Goal: Feedback & Contribution: Leave review/rating

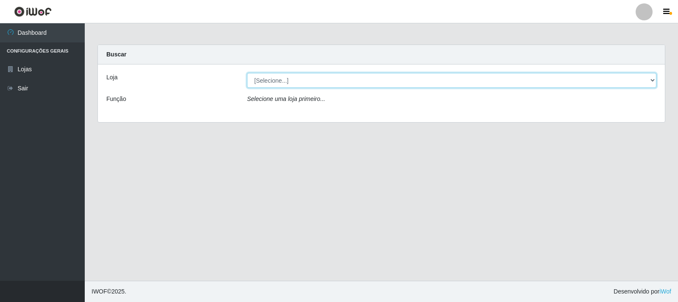
click at [275, 81] on select "[Selecione...] Atacado Vem - [STREET_ADDRESS]" at bounding box center [451, 80] width 409 height 15
select select "455"
click at [247, 73] on select "[Selecione...] Atacado Vem - [STREET_ADDRESS]" at bounding box center [451, 80] width 409 height 15
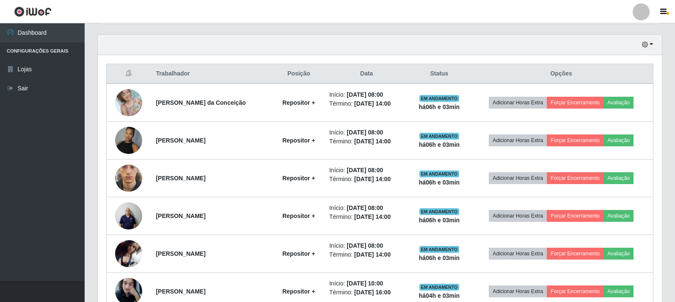
scroll to position [275, 0]
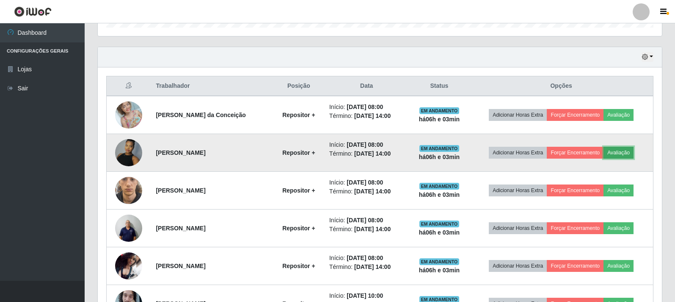
click at [630, 155] on button "Avaliação" at bounding box center [619, 153] width 30 height 12
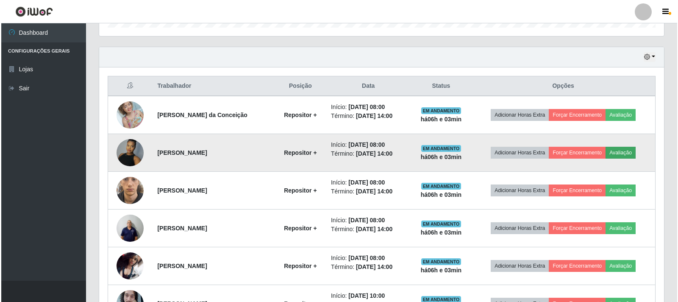
scroll to position [176, 559]
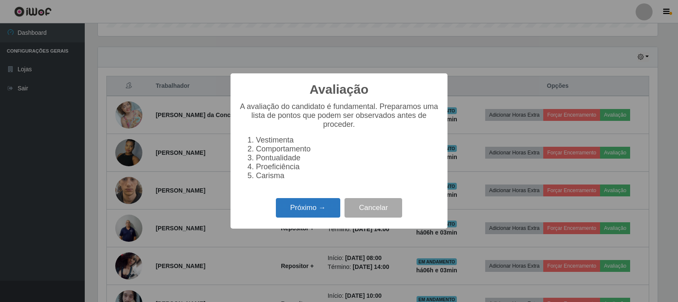
click at [301, 215] on button "Próximo →" at bounding box center [308, 208] width 64 height 20
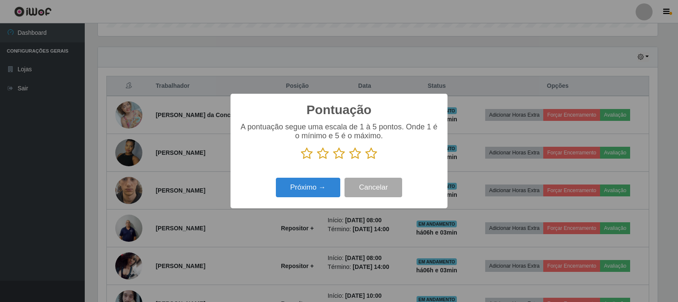
click at [368, 153] on icon at bounding box center [371, 153] width 12 height 13
click at [365, 160] on input "radio" at bounding box center [365, 160] width 0 height 0
click at [305, 188] on button "Próximo →" at bounding box center [308, 187] width 64 height 20
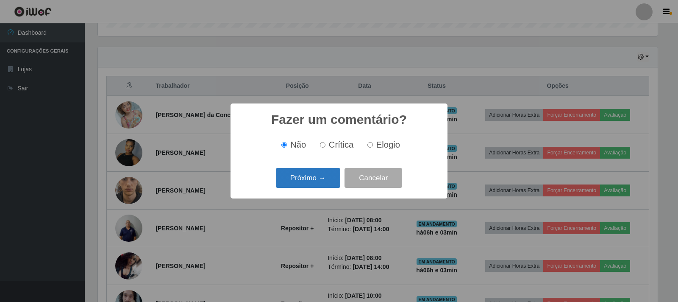
click at [302, 177] on button "Próximo →" at bounding box center [308, 178] width 64 height 20
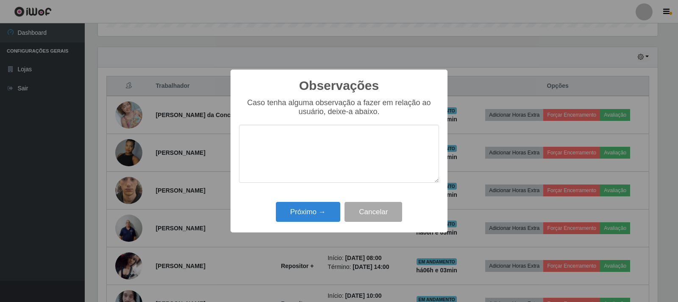
click at [347, 150] on textarea at bounding box center [339, 154] width 200 height 58
type textarea "bom trabalho"
click at [309, 212] on button "Próximo →" at bounding box center [308, 212] width 64 height 20
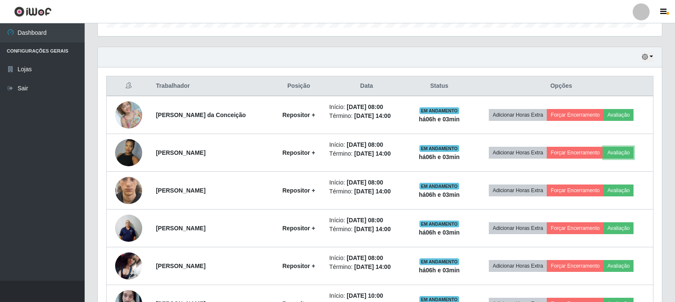
scroll to position [176, 564]
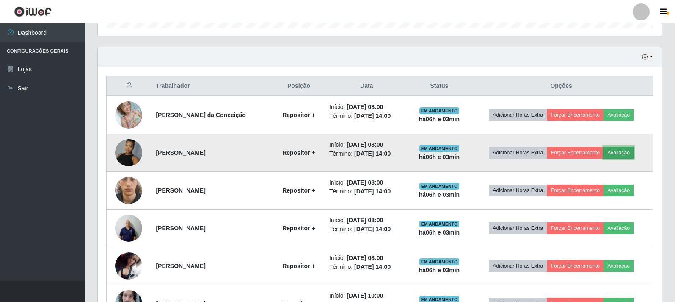
click at [629, 151] on button "Avaliação" at bounding box center [619, 153] width 30 height 12
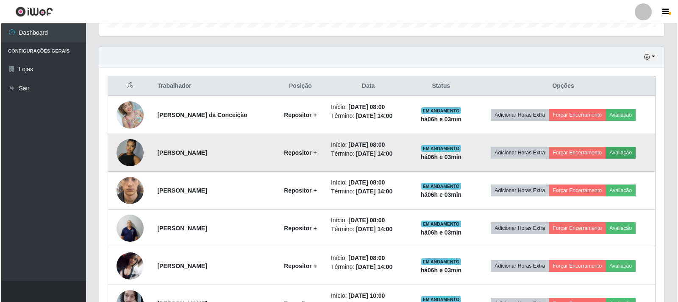
scroll to position [176, 559]
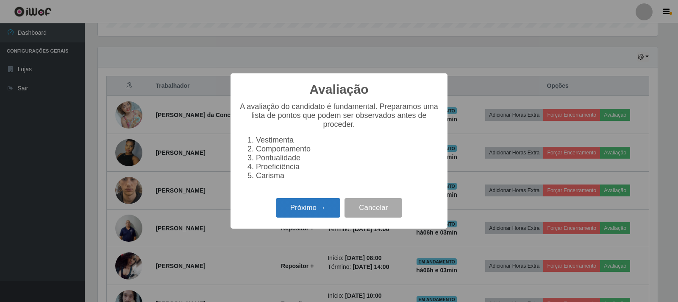
click at [309, 207] on button "Próximo →" at bounding box center [308, 208] width 64 height 20
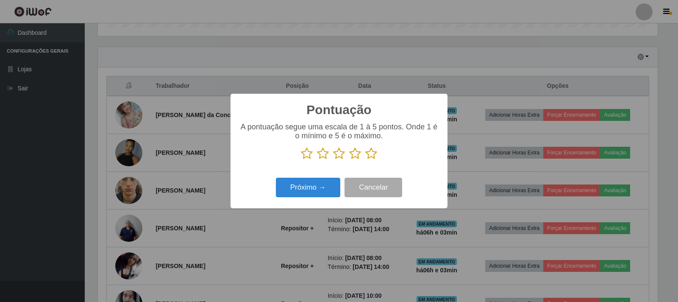
scroll to position [423302, 422919]
click at [370, 154] on icon at bounding box center [371, 153] width 12 height 13
click at [365, 160] on input "radio" at bounding box center [365, 160] width 0 height 0
click at [308, 187] on button "Próximo →" at bounding box center [308, 187] width 64 height 20
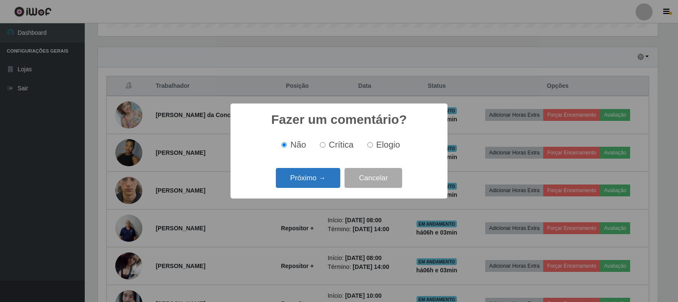
click at [305, 179] on button "Próximo →" at bounding box center [308, 178] width 64 height 20
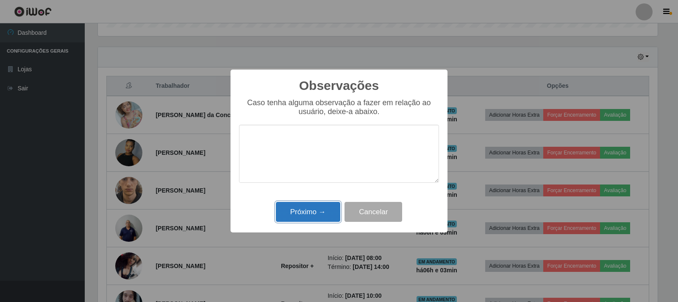
click at [305, 212] on button "Próximo →" at bounding box center [308, 212] width 64 height 20
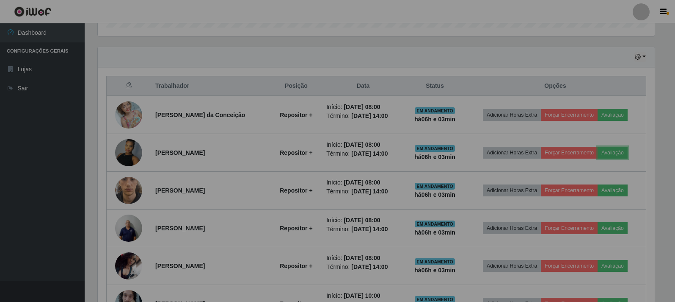
scroll to position [176, 564]
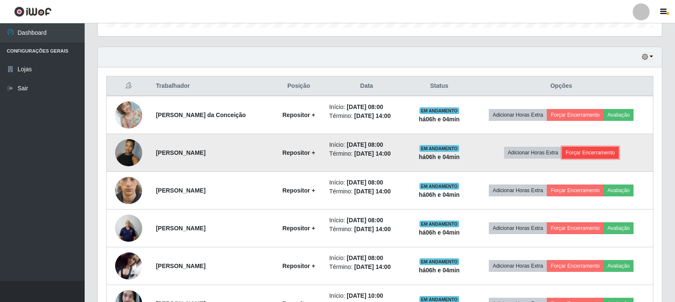
click at [595, 153] on button "Forçar Encerramento" at bounding box center [590, 153] width 57 height 12
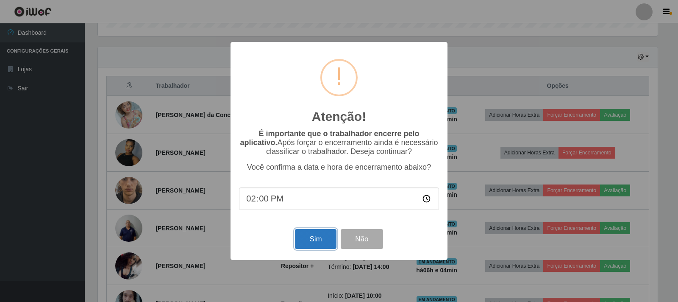
click at [310, 246] on button "Sim" at bounding box center [315, 239] width 41 height 20
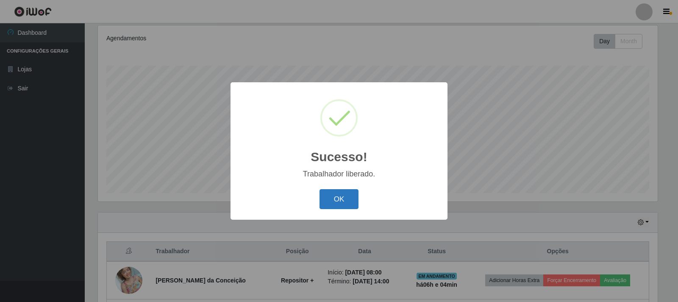
click at [339, 198] on button "OK" at bounding box center [338, 199] width 39 height 20
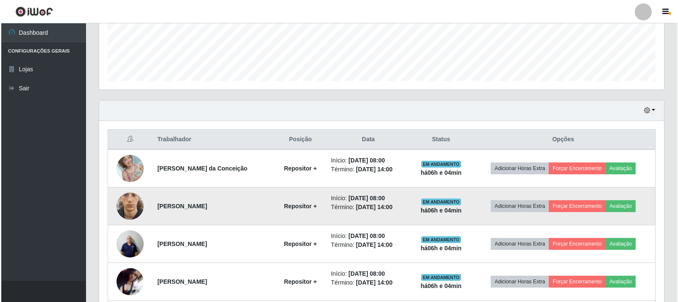
scroll to position [237, 0]
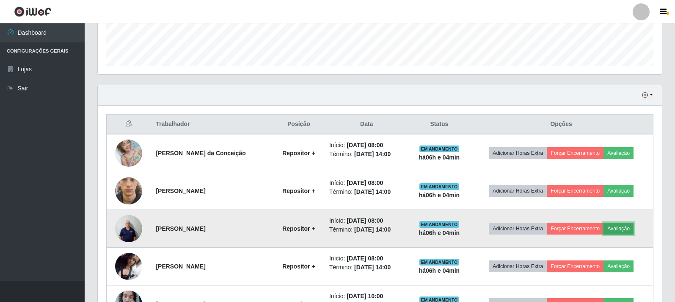
click at [625, 229] on button "Avaliação" at bounding box center [619, 228] width 30 height 12
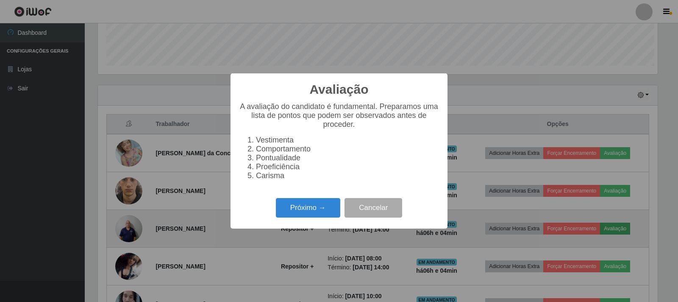
scroll to position [176, 559]
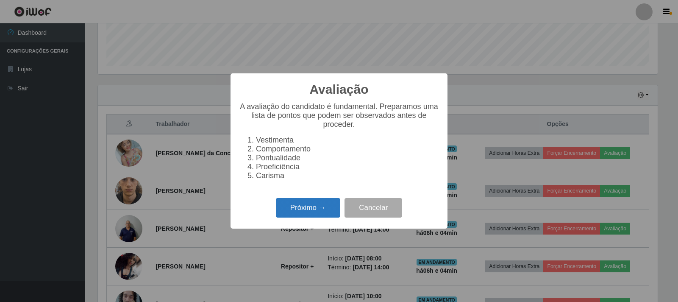
click at [306, 211] on button "Próximo →" at bounding box center [308, 208] width 64 height 20
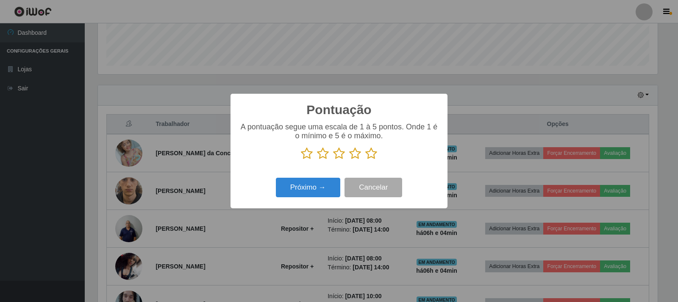
scroll to position [423302, 422919]
click at [369, 156] on icon at bounding box center [371, 153] width 12 height 13
click at [365, 160] on input "radio" at bounding box center [365, 160] width 0 height 0
click at [299, 189] on button "Próximo →" at bounding box center [308, 187] width 64 height 20
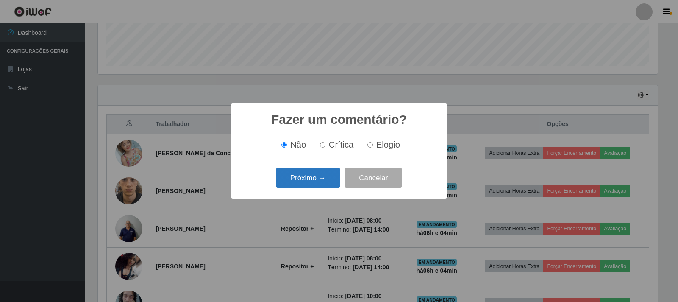
click at [304, 180] on button "Próximo →" at bounding box center [308, 178] width 64 height 20
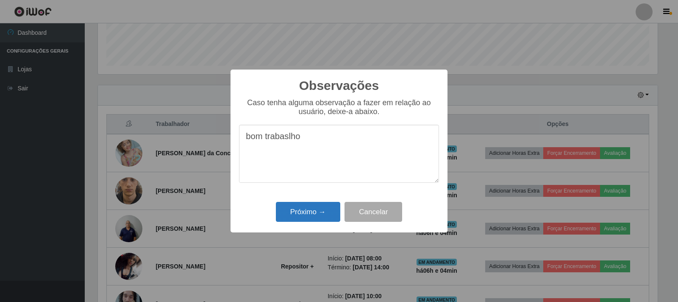
type textarea "bom trabaslho"
click at [297, 214] on button "Próximo →" at bounding box center [308, 212] width 64 height 20
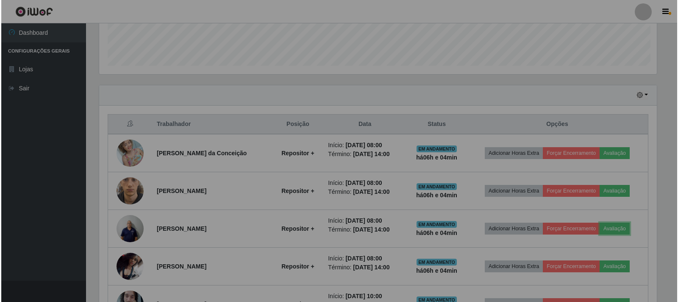
scroll to position [176, 564]
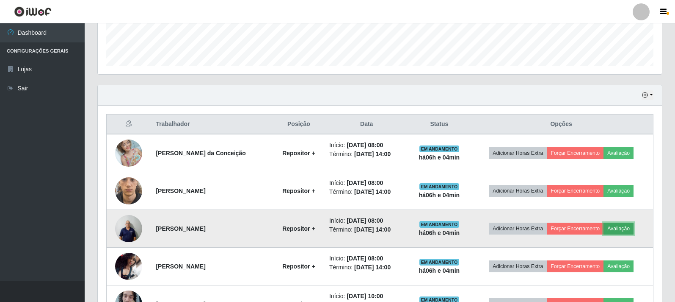
click at [615, 228] on button "Avaliação" at bounding box center [619, 228] width 30 height 12
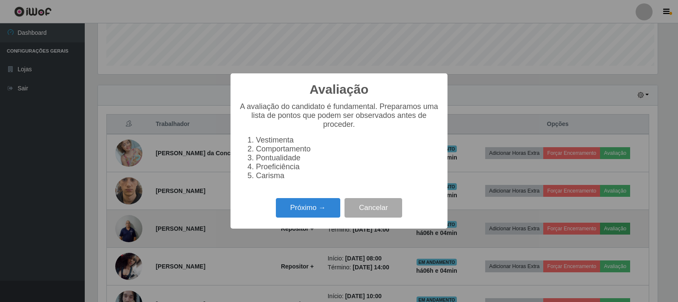
scroll to position [176, 559]
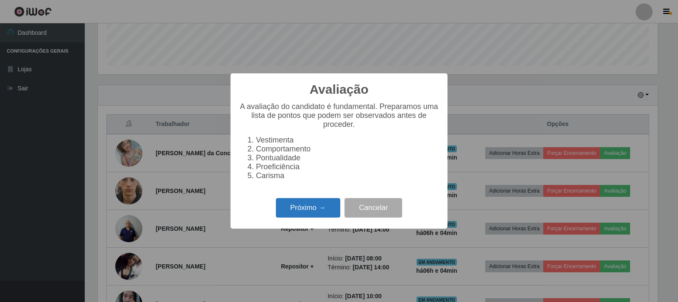
click at [305, 217] on button "Próximo →" at bounding box center [308, 208] width 64 height 20
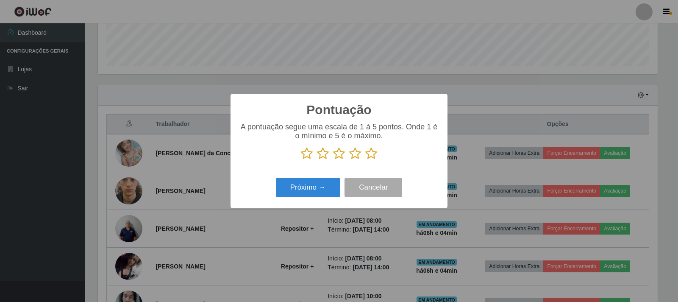
scroll to position [423302, 422919]
click at [305, 191] on button "Próximo →" at bounding box center [308, 187] width 64 height 20
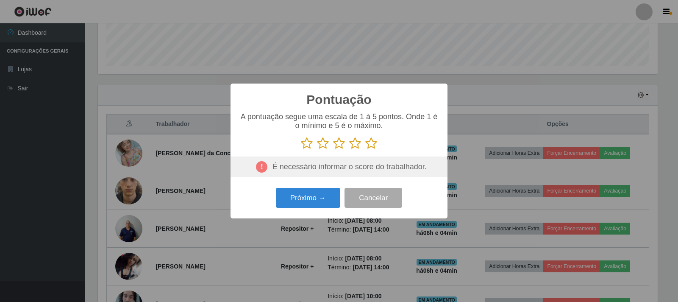
click at [372, 142] on icon at bounding box center [371, 143] width 12 height 13
click at [365, 149] on input "radio" at bounding box center [365, 149] width 0 height 0
click at [302, 204] on button "Próximo →" at bounding box center [308, 198] width 64 height 20
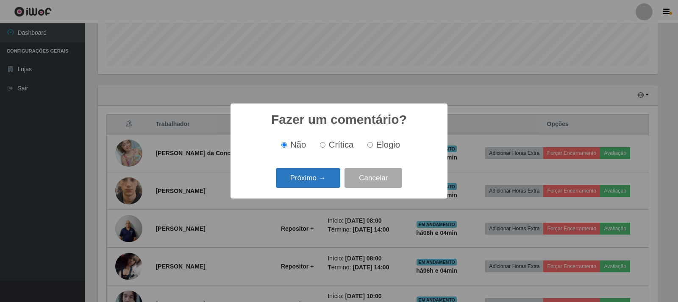
click at [301, 182] on button "Próximo →" at bounding box center [308, 178] width 64 height 20
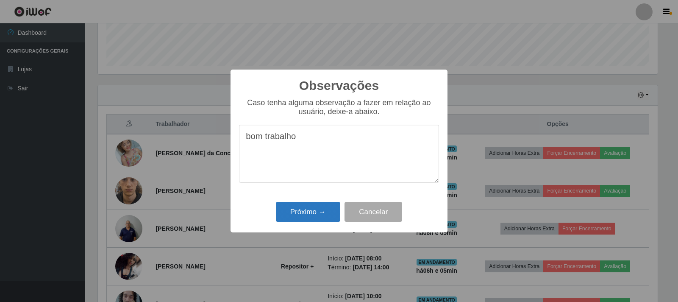
type textarea "bom trabalho"
click at [301, 212] on button "Próximo →" at bounding box center [308, 212] width 64 height 20
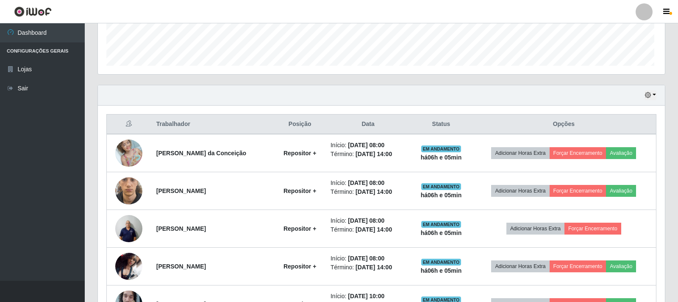
scroll to position [176, 564]
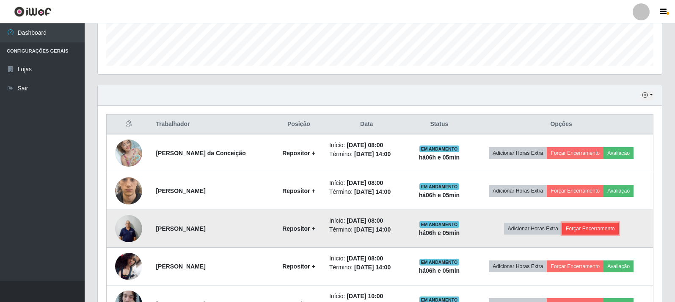
click at [596, 228] on button "Forçar Encerramento" at bounding box center [590, 228] width 57 height 12
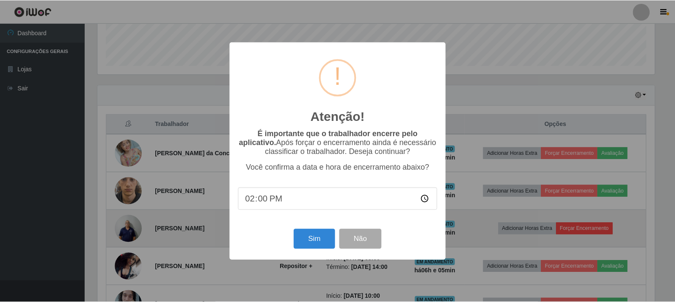
scroll to position [176, 559]
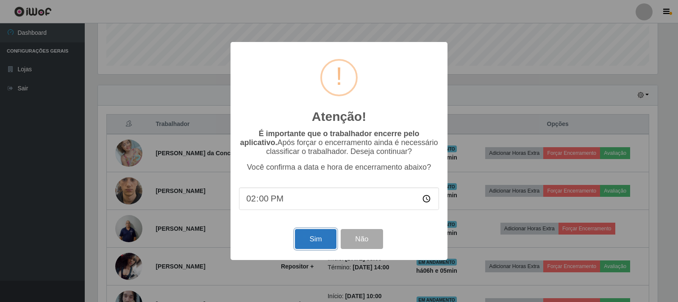
click at [318, 238] on button "Sim" at bounding box center [315, 239] width 41 height 20
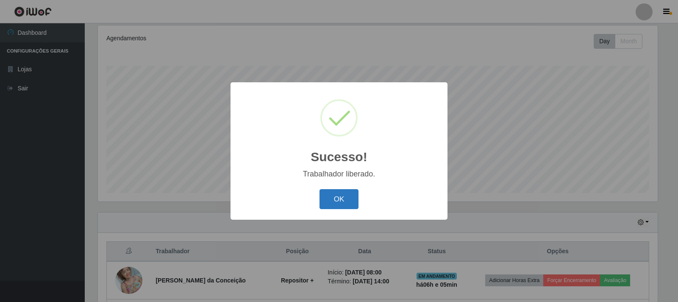
click at [336, 199] on button "OK" at bounding box center [338, 199] width 39 height 20
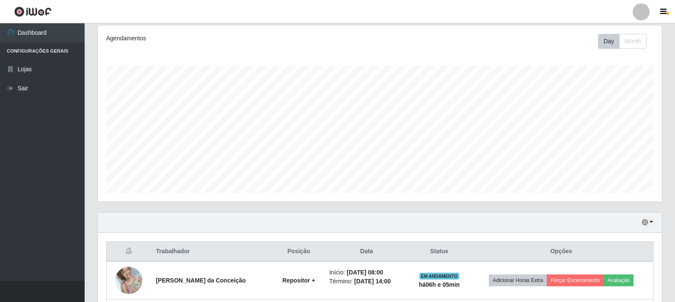
scroll to position [195, 0]
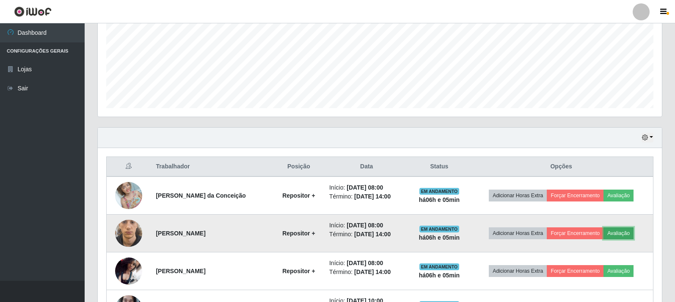
click at [626, 232] on button "Avaliação" at bounding box center [619, 233] width 30 height 12
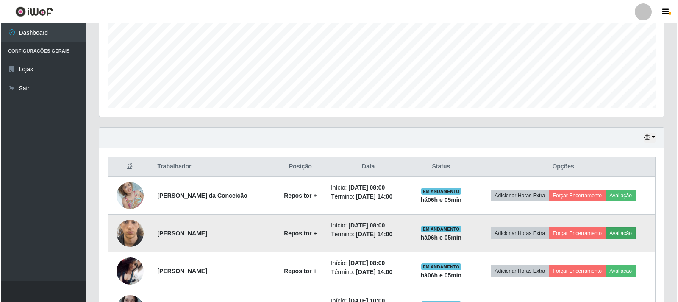
scroll to position [176, 559]
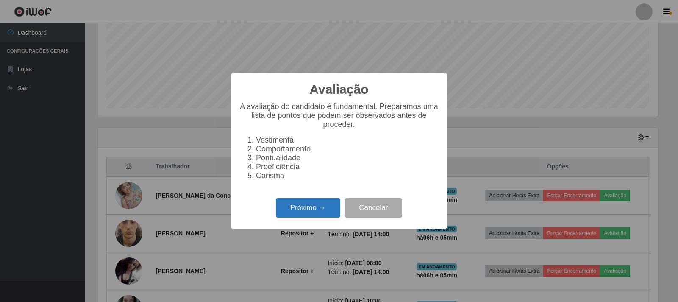
click at [307, 216] on button "Próximo →" at bounding box center [308, 208] width 64 height 20
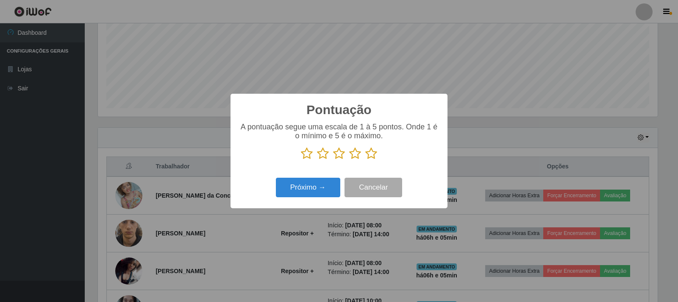
scroll to position [423302, 422919]
click at [370, 155] on icon at bounding box center [371, 153] width 12 height 13
click at [365, 160] on input "radio" at bounding box center [365, 160] width 0 height 0
click at [292, 190] on button "Próximo →" at bounding box center [308, 187] width 64 height 20
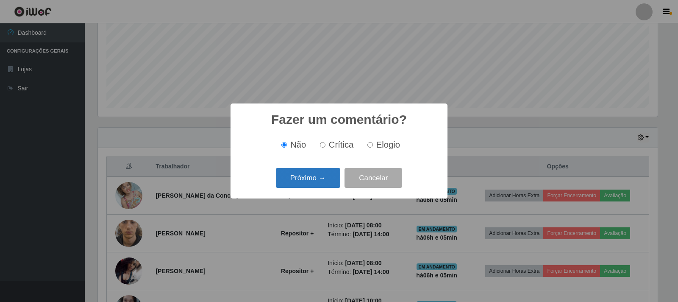
click at [297, 181] on button "Próximo →" at bounding box center [308, 178] width 64 height 20
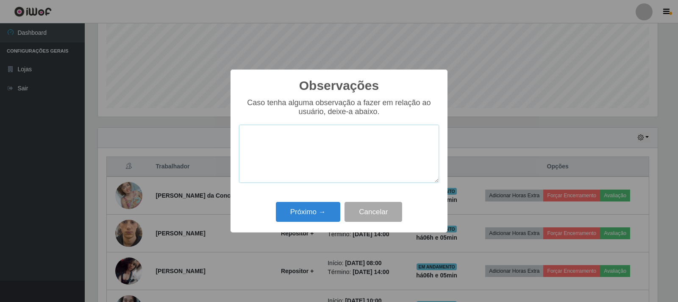
click at [327, 153] on textarea at bounding box center [339, 154] width 200 height 58
type textarea "bom trabalho"
click at [299, 214] on button "Próximo →" at bounding box center [308, 212] width 64 height 20
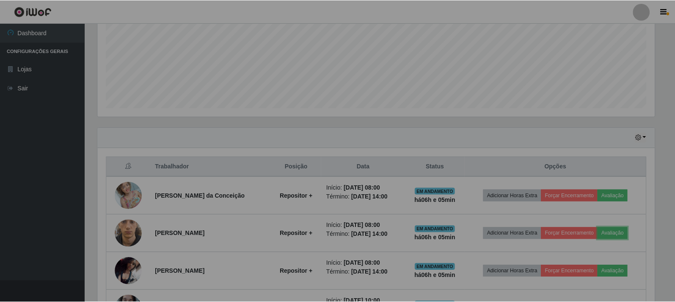
scroll to position [176, 564]
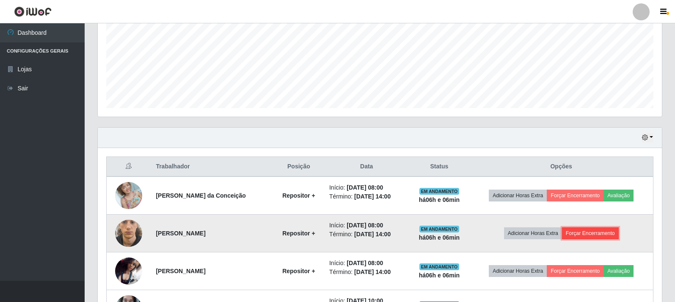
click at [587, 233] on button "Forçar Encerramento" at bounding box center [590, 233] width 57 height 12
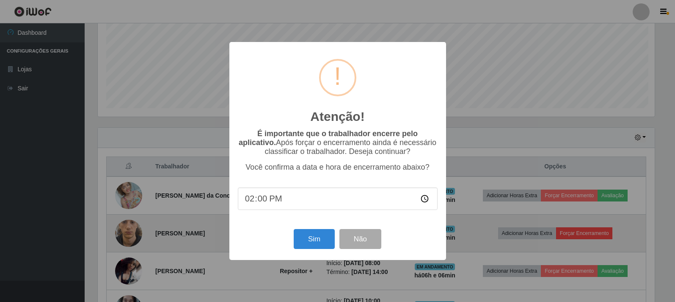
scroll to position [176, 559]
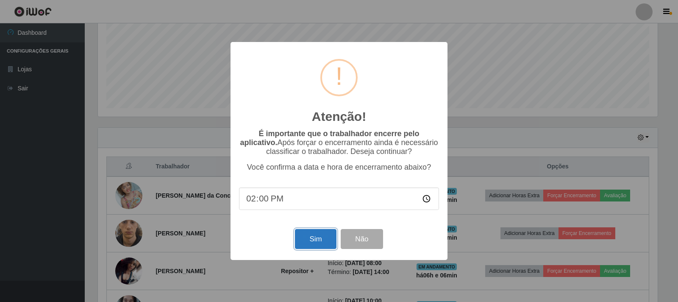
click at [309, 245] on button "Sim" at bounding box center [315, 239] width 41 height 20
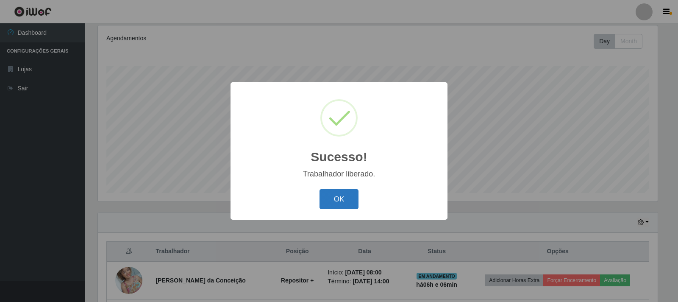
click at [341, 198] on button "OK" at bounding box center [338, 199] width 39 height 20
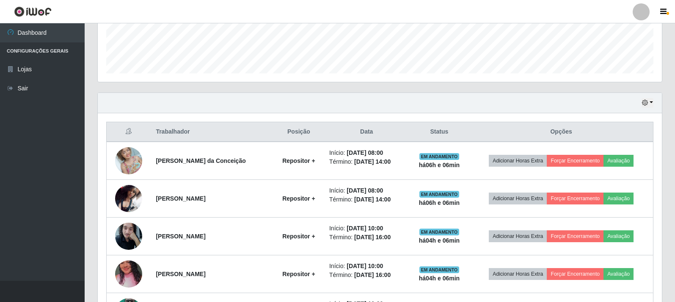
scroll to position [237, 0]
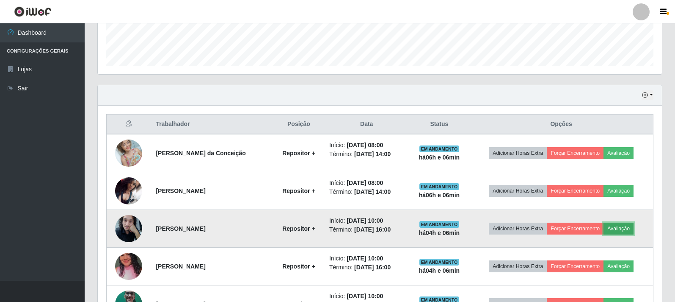
click at [623, 227] on button "Avaliação" at bounding box center [619, 228] width 30 height 12
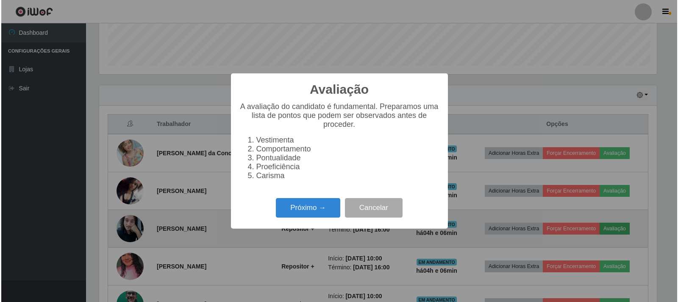
scroll to position [0, 0]
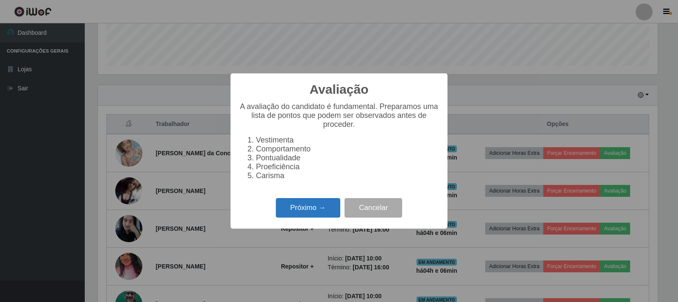
click at [299, 209] on button "Próximo →" at bounding box center [308, 208] width 64 height 20
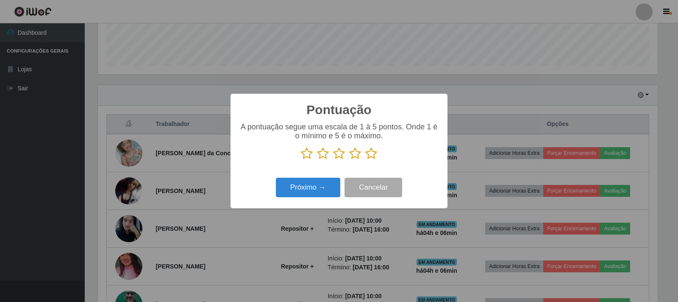
click at [372, 154] on icon at bounding box center [371, 153] width 12 height 13
click at [365, 160] on input "radio" at bounding box center [365, 160] width 0 height 0
click at [298, 188] on button "Próximo →" at bounding box center [308, 187] width 64 height 20
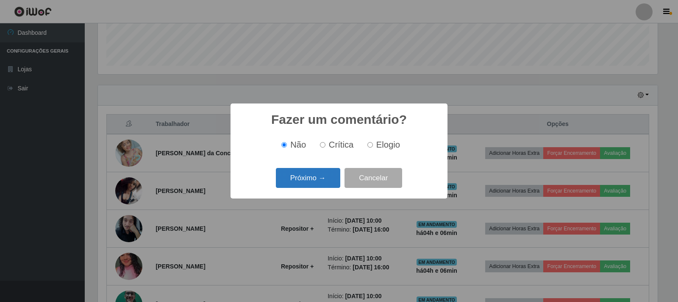
click at [300, 178] on button "Próximo →" at bounding box center [308, 178] width 64 height 20
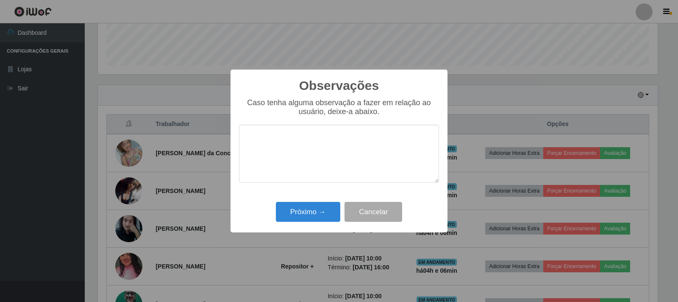
click at [353, 155] on textarea at bounding box center [339, 154] width 200 height 58
type textarea "bom trabalho"
click at [300, 215] on button "Próximo →" at bounding box center [308, 212] width 64 height 20
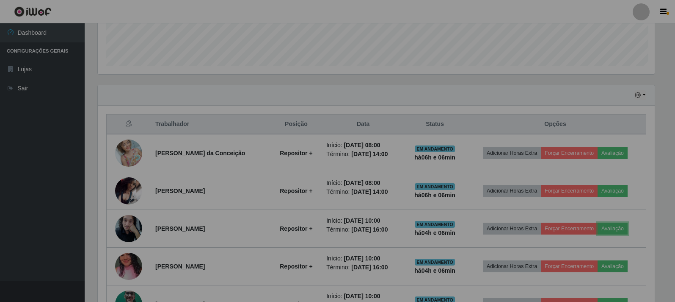
scroll to position [176, 564]
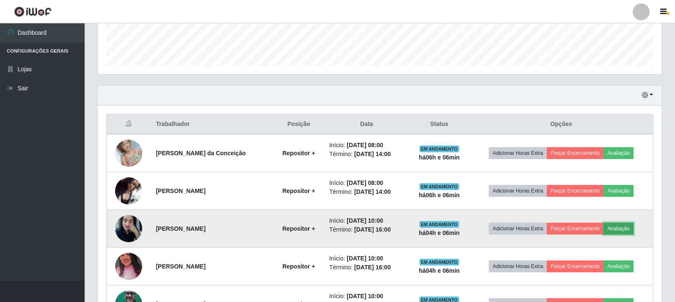
click at [618, 227] on button "Avaliação" at bounding box center [619, 228] width 30 height 12
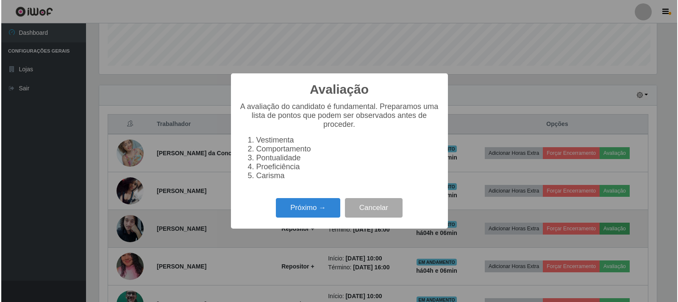
scroll to position [176, 559]
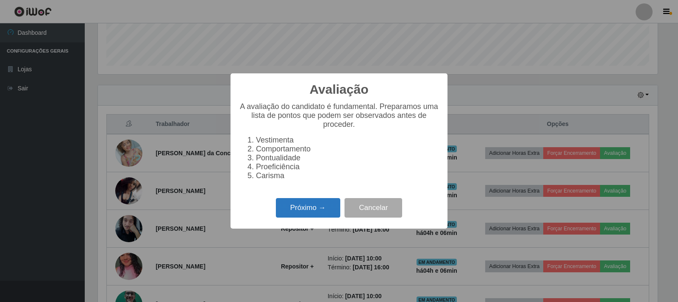
click at [314, 212] on button "Próximo →" at bounding box center [308, 208] width 64 height 20
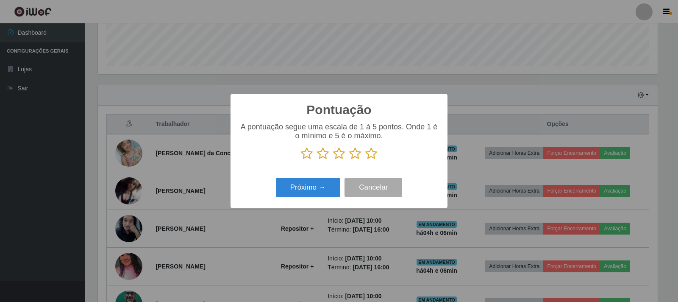
scroll to position [423302, 422919]
click at [371, 152] on icon at bounding box center [371, 153] width 12 height 13
click at [365, 160] on input "radio" at bounding box center [365, 160] width 0 height 0
click at [301, 185] on button "Próximo →" at bounding box center [308, 187] width 64 height 20
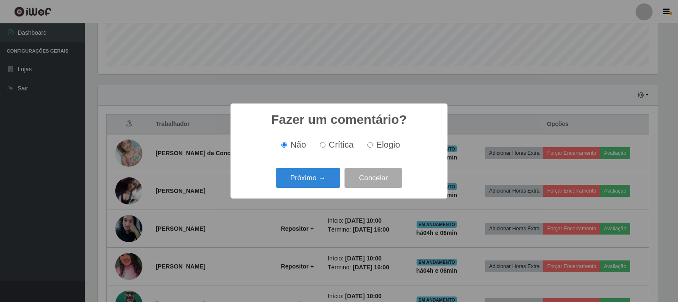
click at [301, 185] on button "Próximo →" at bounding box center [308, 178] width 64 height 20
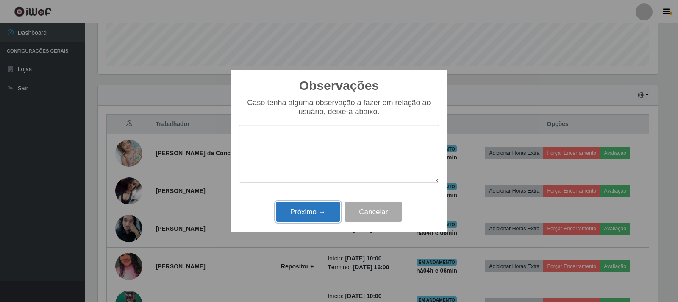
click at [306, 213] on button "Próximo →" at bounding box center [308, 212] width 64 height 20
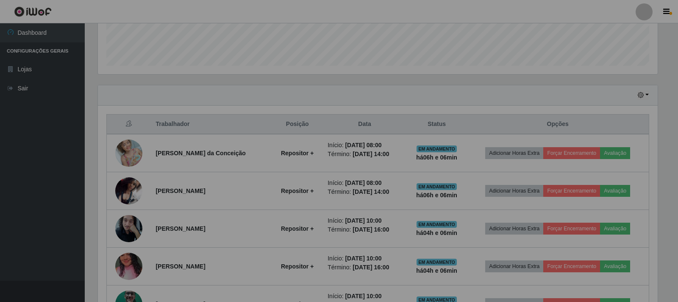
scroll to position [176, 564]
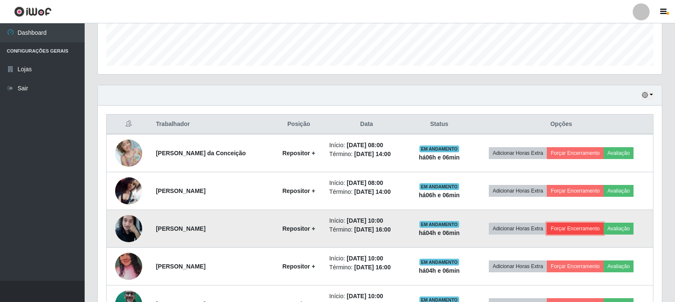
click at [587, 232] on button "Forçar Encerramento" at bounding box center [575, 228] width 57 height 12
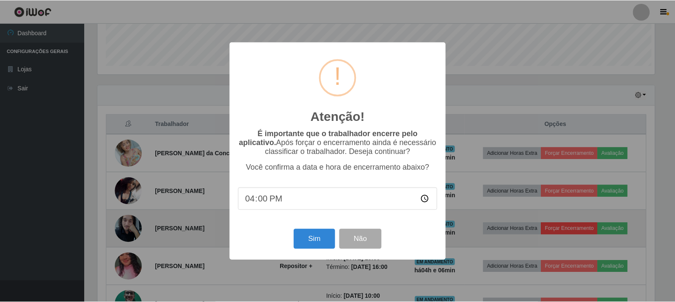
scroll to position [176, 559]
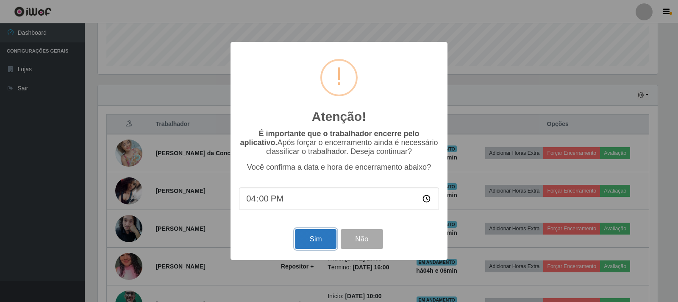
click at [309, 246] on button "Sim" at bounding box center [315, 239] width 41 height 20
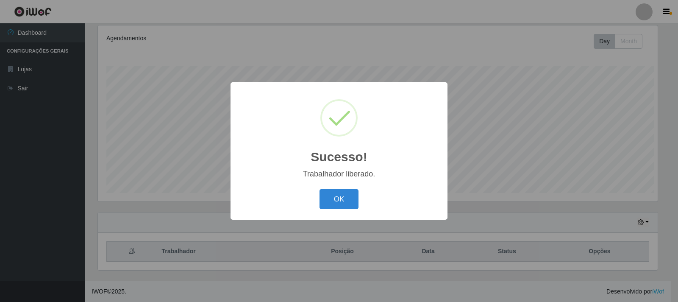
scroll to position [423302, 422919]
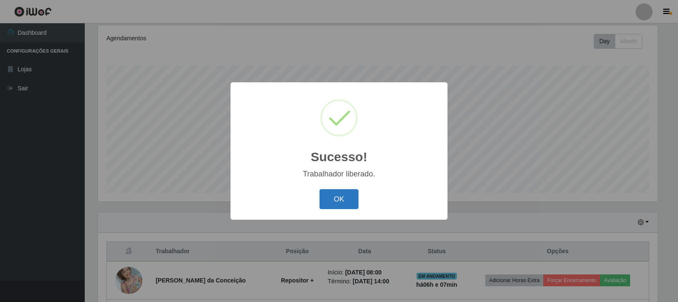
click at [333, 200] on button "OK" at bounding box center [338, 199] width 39 height 20
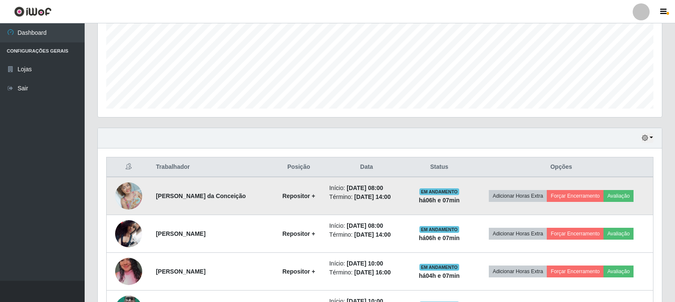
scroll to position [195, 0]
click at [625, 194] on button "Avaliação" at bounding box center [619, 195] width 30 height 12
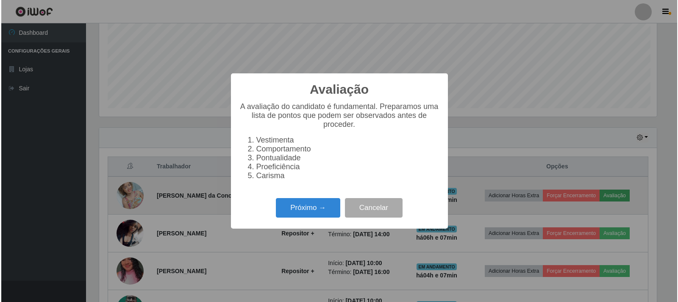
scroll to position [176, 559]
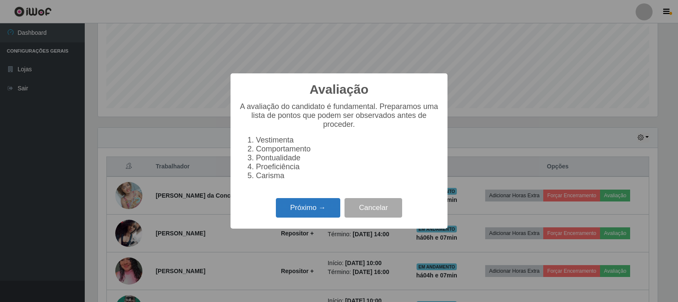
click at [299, 217] on button "Próximo →" at bounding box center [308, 208] width 64 height 20
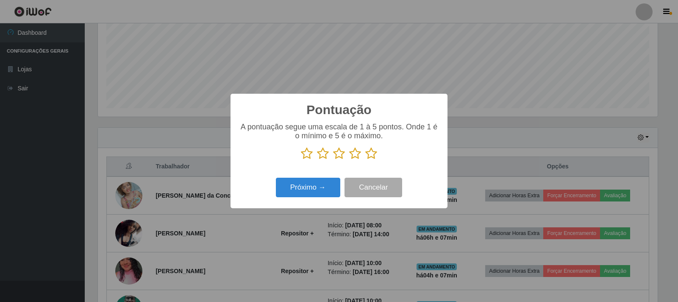
scroll to position [423302, 422919]
click at [368, 155] on icon at bounding box center [371, 153] width 12 height 13
click at [365, 160] on input "radio" at bounding box center [365, 160] width 0 height 0
click at [297, 188] on button "Próximo →" at bounding box center [308, 187] width 64 height 20
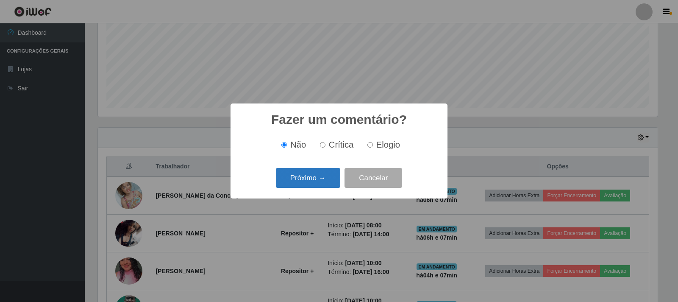
click at [300, 179] on button "Próximo →" at bounding box center [308, 178] width 64 height 20
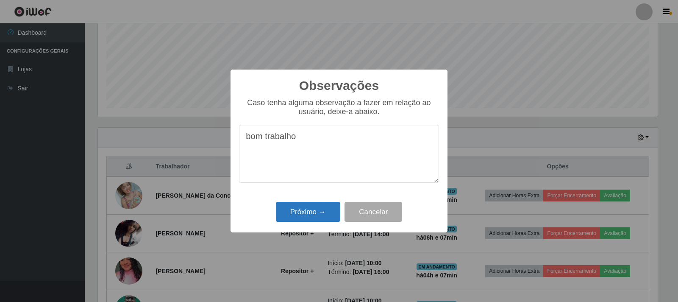
type textarea "bom trabalho"
click at [295, 210] on button "Próximo →" at bounding box center [308, 212] width 64 height 20
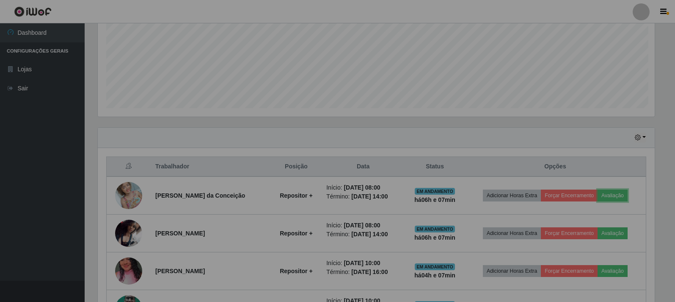
scroll to position [176, 564]
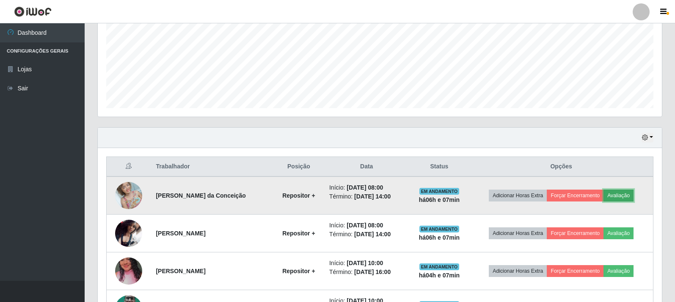
click at [623, 196] on button "Avaliação" at bounding box center [619, 195] width 30 height 12
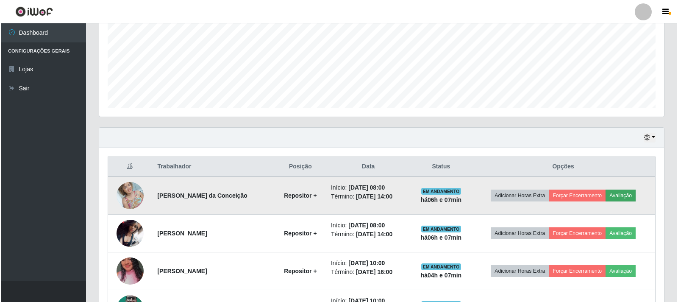
scroll to position [176, 559]
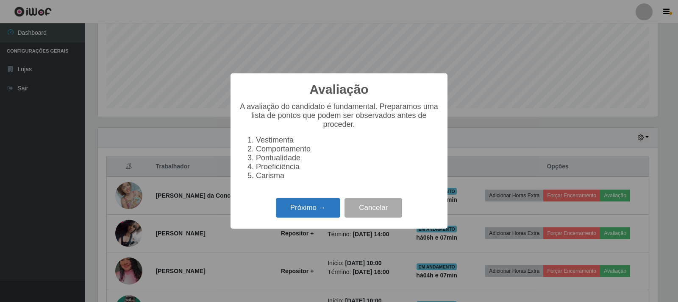
click at [309, 214] on button "Próximo →" at bounding box center [308, 208] width 64 height 20
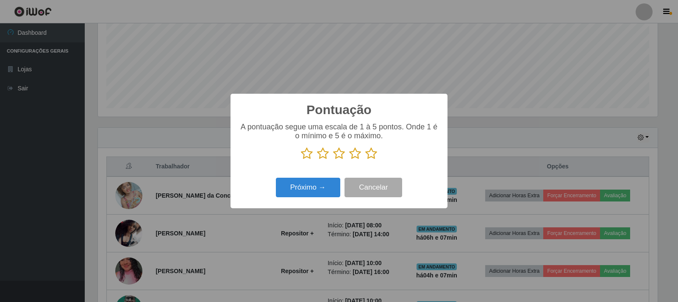
scroll to position [423302, 422919]
click at [369, 153] on icon at bounding box center [371, 153] width 12 height 13
click at [365, 160] on input "radio" at bounding box center [365, 160] width 0 height 0
click at [297, 191] on button "Próximo →" at bounding box center [308, 187] width 64 height 20
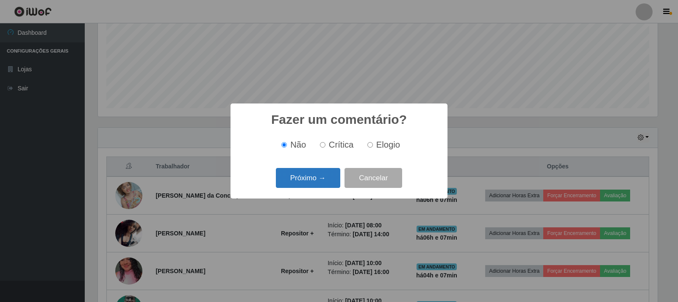
click at [308, 181] on button "Próximo →" at bounding box center [308, 178] width 64 height 20
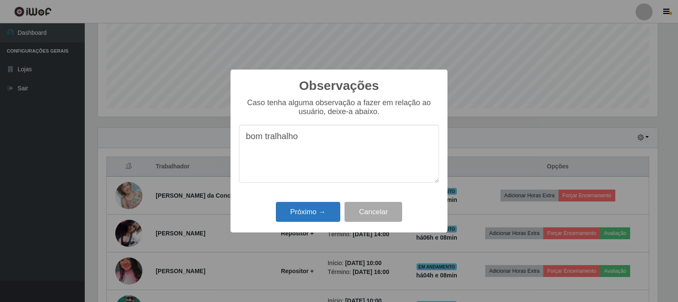
type textarea "bom tralhalho"
click at [308, 214] on button "Próximo →" at bounding box center [308, 212] width 64 height 20
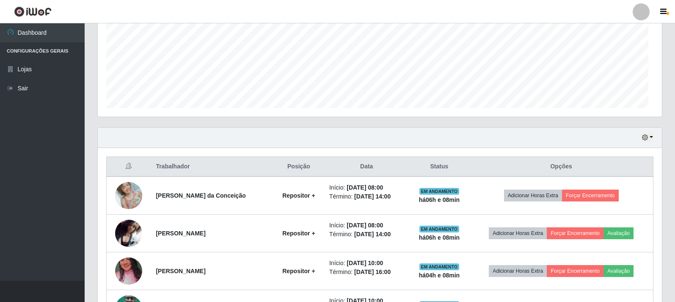
scroll to position [176, 564]
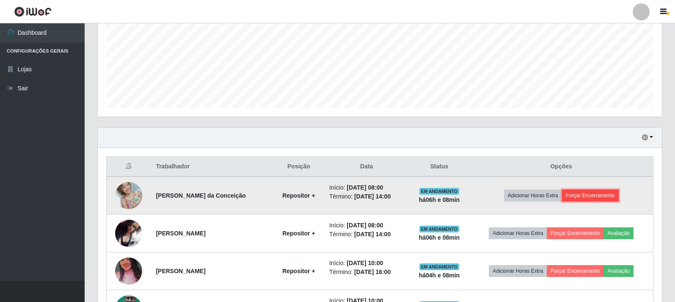
click at [584, 197] on button "Forçar Encerramento" at bounding box center [590, 195] width 57 height 12
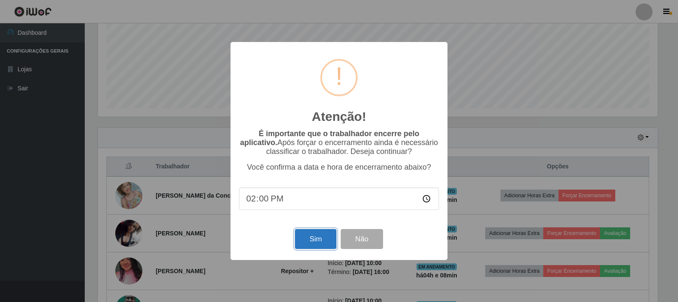
click at [317, 241] on button "Sim" at bounding box center [315, 239] width 41 height 20
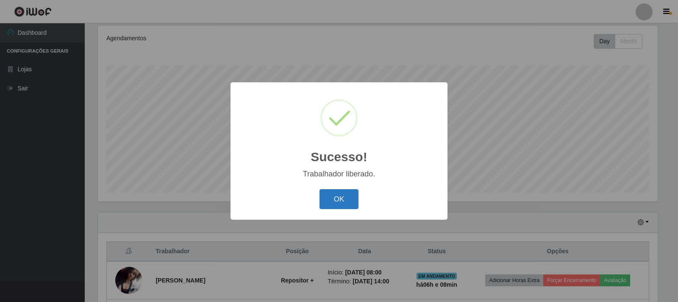
click at [337, 198] on button "OK" at bounding box center [338, 199] width 39 height 20
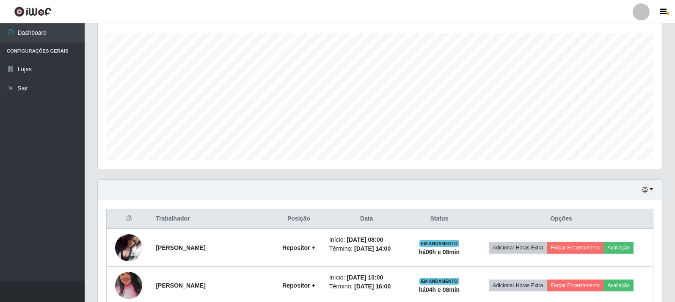
scroll to position [152, 0]
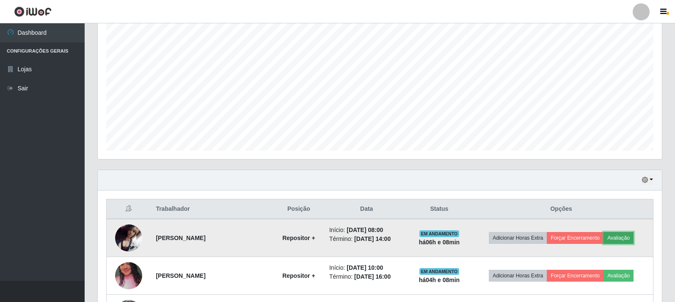
click at [626, 237] on button "Avaliação" at bounding box center [619, 238] width 30 height 12
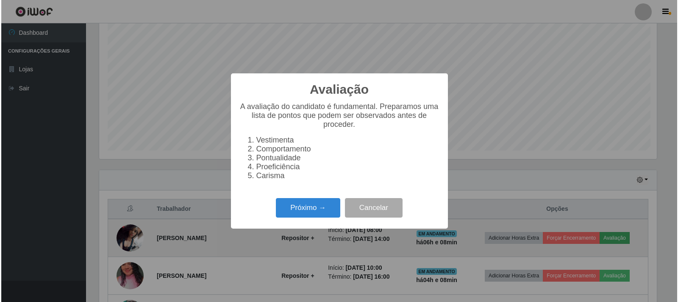
scroll to position [176, 559]
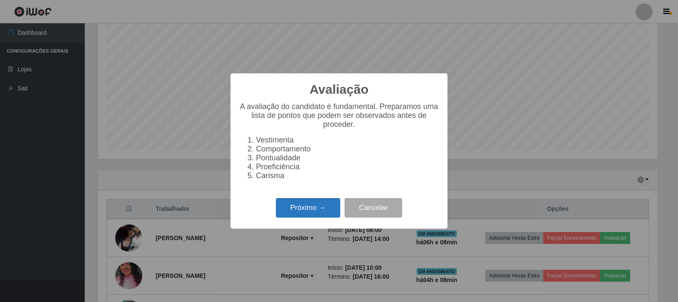
click at [306, 214] on button "Próximo →" at bounding box center [308, 208] width 64 height 20
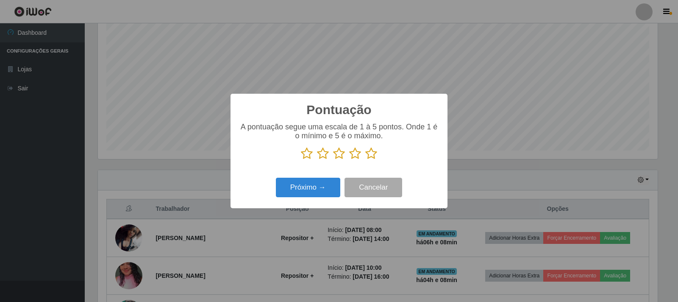
scroll to position [423302, 422919]
click at [369, 155] on icon at bounding box center [371, 153] width 12 height 13
click at [365, 160] on input "radio" at bounding box center [365, 160] width 0 height 0
click at [305, 188] on button "Próximo →" at bounding box center [308, 187] width 64 height 20
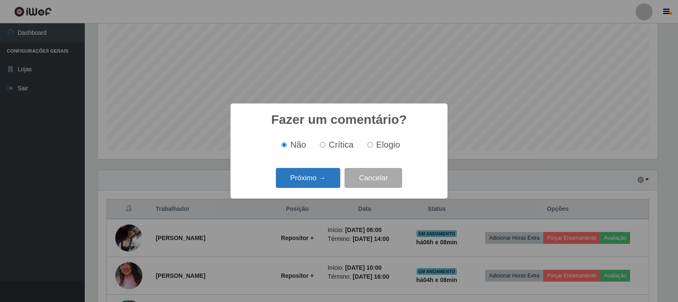
click at [306, 181] on button "Próximo →" at bounding box center [308, 178] width 64 height 20
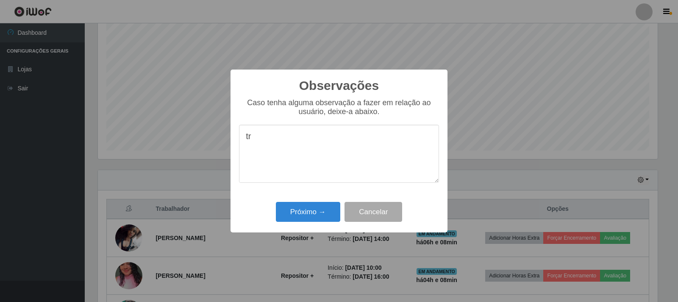
type textarea "t"
type textarea "bom trabalho"
click at [311, 216] on button "Próximo →" at bounding box center [308, 212] width 64 height 20
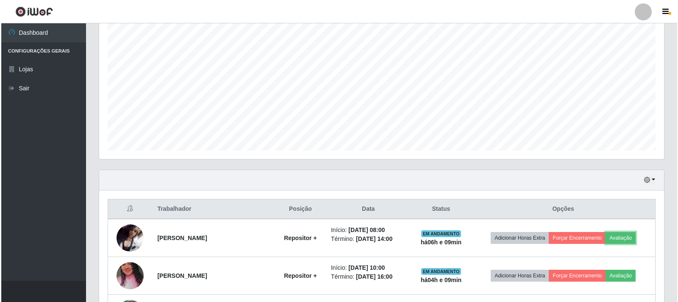
scroll to position [176, 564]
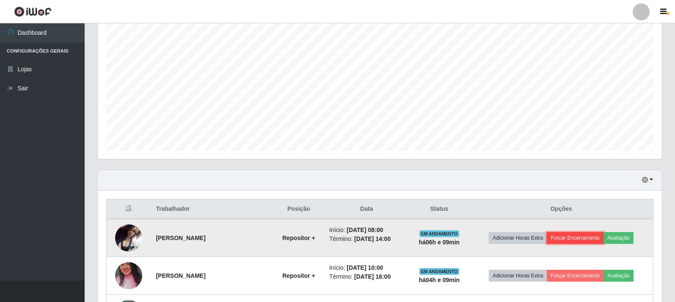
click at [591, 240] on button "Forçar Encerramento" at bounding box center [575, 238] width 57 height 12
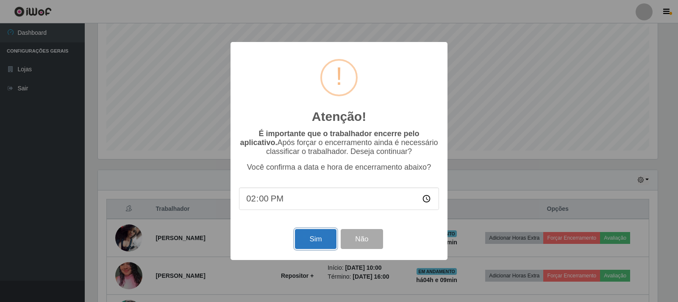
click at [308, 237] on button "Sim" at bounding box center [315, 239] width 41 height 20
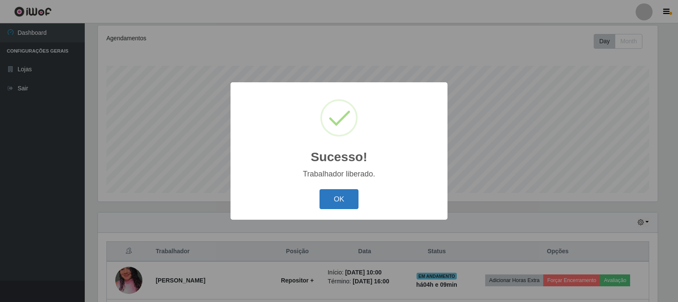
click at [330, 199] on button "OK" at bounding box center [338, 199] width 39 height 20
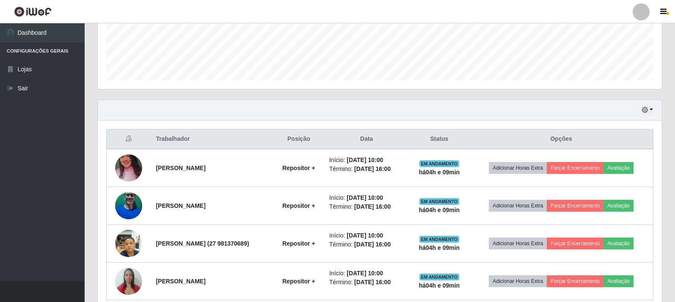
scroll to position [237, 0]
